Goal: Transaction & Acquisition: Purchase product/service

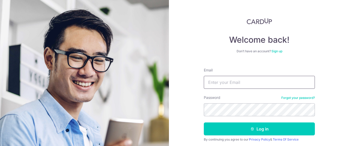
type input "[EMAIL_ADDRESS][DOMAIN_NAME]"
click at [260, 129] on button "Log in" at bounding box center [259, 128] width 111 height 13
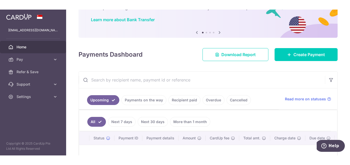
scroll to position [39, 0]
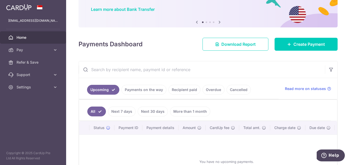
click at [188, 90] on link "Recipient paid" at bounding box center [185, 90] width 32 height 10
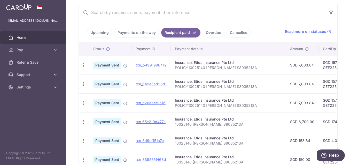
scroll to position [96, 0]
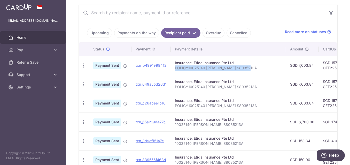
drag, startPoint x: 246, startPoint y: 68, endPoint x: 175, endPoint y: 69, distance: 71.1
click at [175, 69] on p "POLICY10025140 POH REENIE S8035213A" at bounding box center [228, 67] width 107 height 5
copy p "POLICY10025140 POH REENIE S8035213A"
click at [183, 67] on p "POLICY10025140 POH REENIE S8035213A" at bounding box center [228, 67] width 107 height 5
click at [183, 65] on div "Insurance. Etiqa Insurance Pte Ltd" at bounding box center [228, 62] width 107 height 5
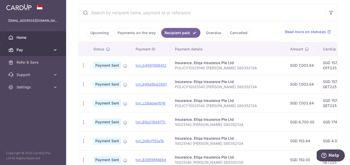
click at [32, 46] on link "Pay" at bounding box center [33, 50] width 66 height 12
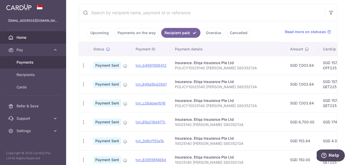
click at [27, 62] on span "Payments" at bounding box center [34, 62] width 34 height 5
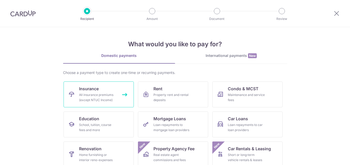
click at [113, 93] on div "All insurance premiums (except NTUC Income)" at bounding box center [97, 97] width 37 height 10
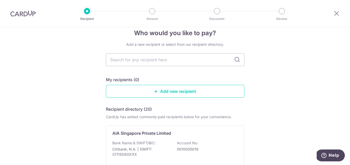
scroll to position [6, 0]
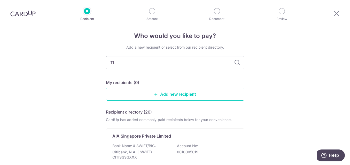
type input "T"
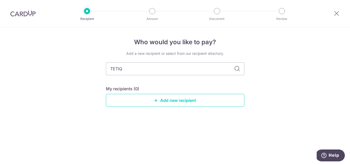
type input "TETIQA"
type input "T"
type input "TEET"
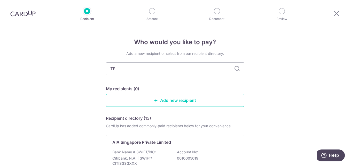
type input "T"
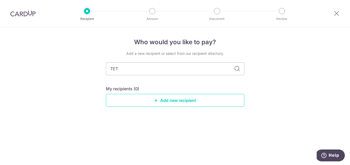
type input "TETI"
type input "TQA\"
type input "T"
type input "ET"
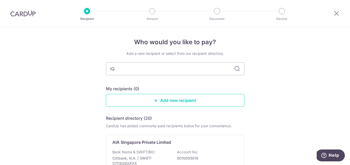
type input "IQA"
type input "I"
type input "ETI"
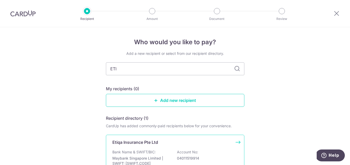
click at [147, 151] on p "Bank Name & SWIFT/BIC:" at bounding box center [133, 151] width 43 height 5
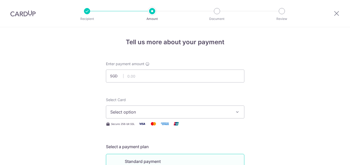
scroll to position [67, 0]
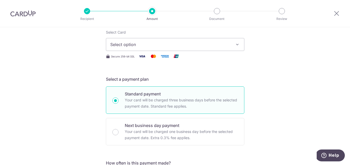
click at [145, 42] on span "Select option" at bounding box center [170, 44] width 120 height 6
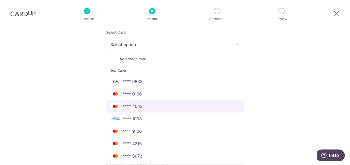
scroll to position [102, 0]
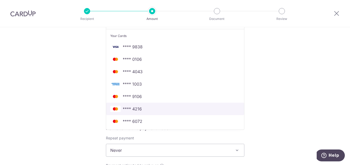
click at [138, 107] on span "**** 4216" at bounding box center [132, 109] width 19 height 6
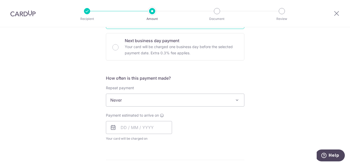
scroll to position [161, 0]
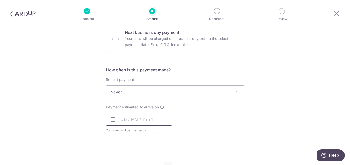
click at [127, 121] on input "text" at bounding box center [139, 119] width 66 height 13
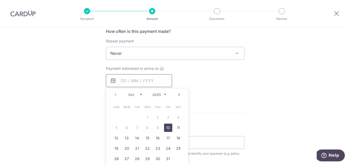
scroll to position [203, 0]
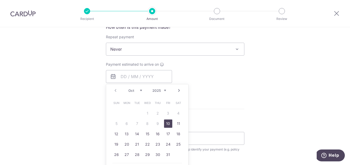
click at [168, 125] on link "10" at bounding box center [168, 123] width 8 height 8
type input "[DATE]"
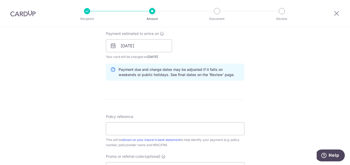
scroll to position [258, 0]
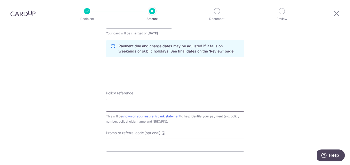
click at [147, 101] on input "Policy reference" at bounding box center [175, 105] width 139 height 13
paste input "POLICY10025140 [PERSON_NAME] S8035213A"
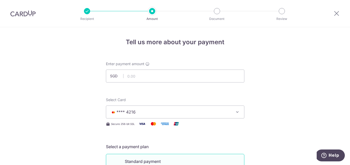
scroll to position [0, 0]
type input "POLICY10025140 [PERSON_NAME] S8035213A"
click at [199, 0] on div "Recipient Amount Document Review" at bounding box center [185, 13] width 222 height 27
click at [25, 11] on img at bounding box center [22, 13] width 25 height 6
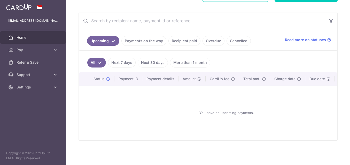
scroll to position [81, 0]
